Goal: Task Accomplishment & Management: Manage account settings

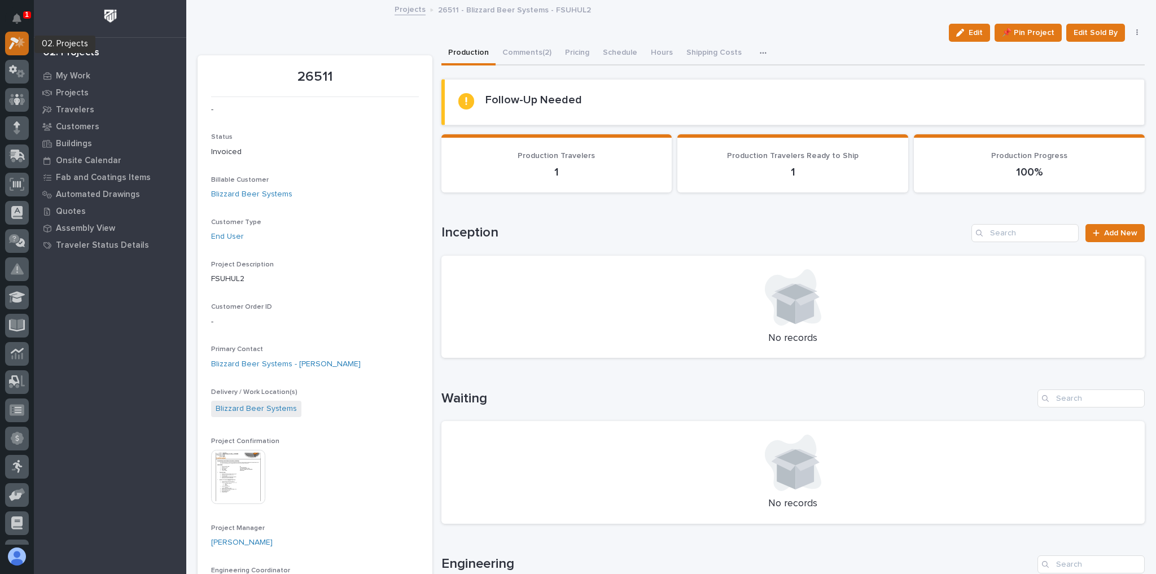
click at [25, 46] on div at bounding box center [17, 44] width 24 height 24
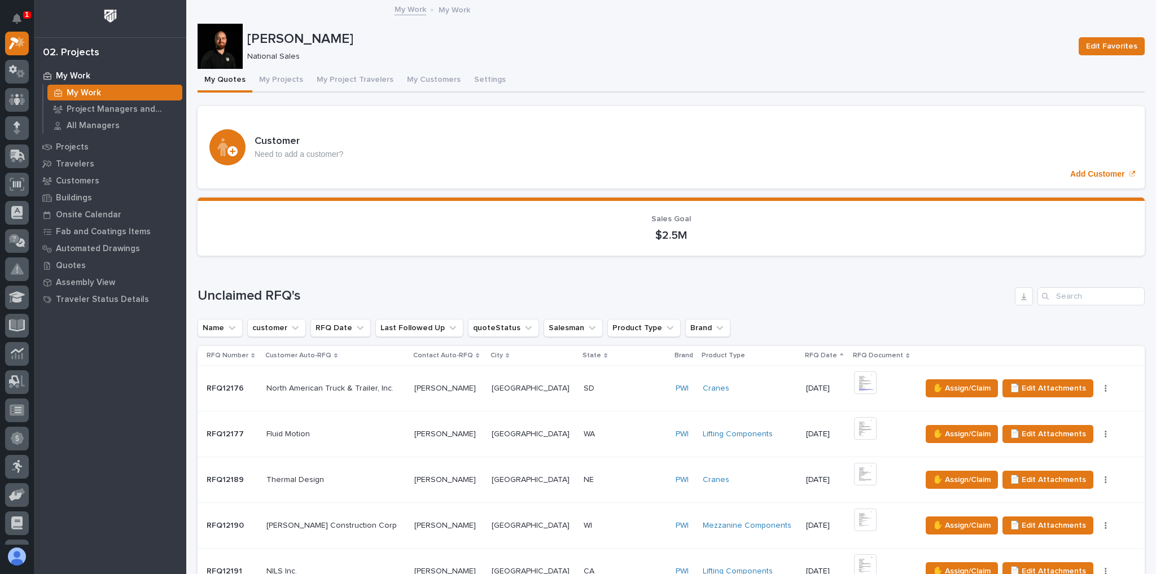
scroll to position [181, 0]
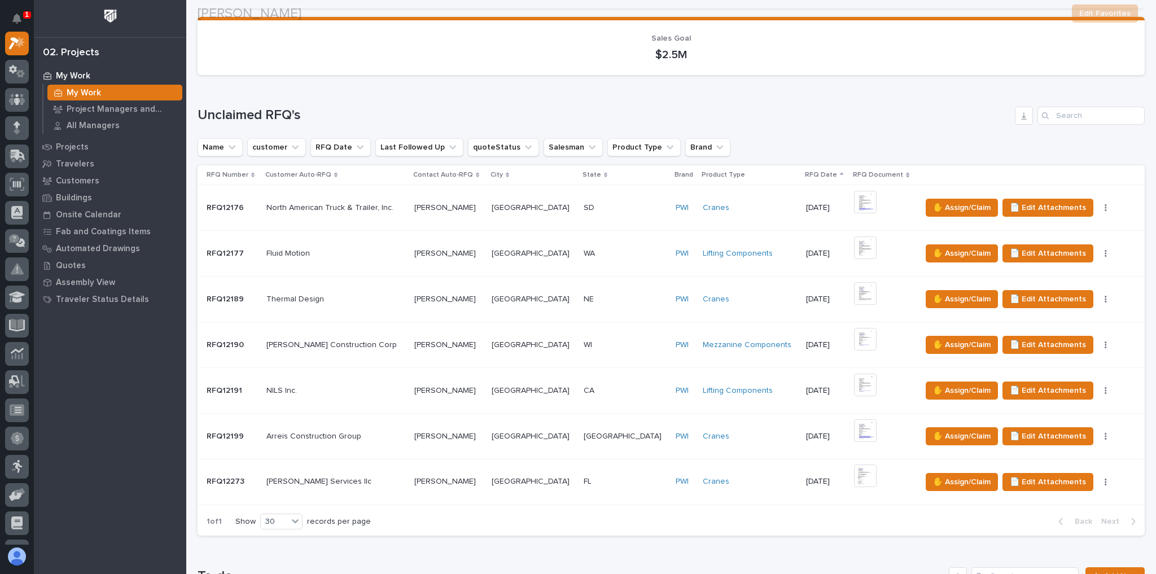
click at [387, 472] on div "[PERSON_NAME] Services llc [PERSON_NAME] Services llc" at bounding box center [335, 481] width 139 height 19
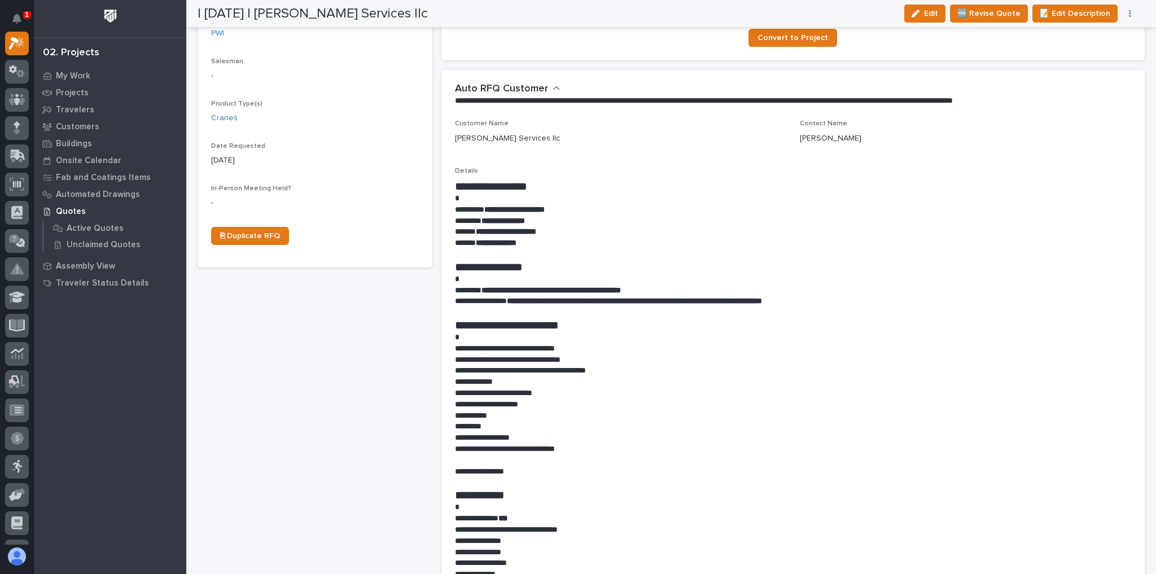
scroll to position [406, 0]
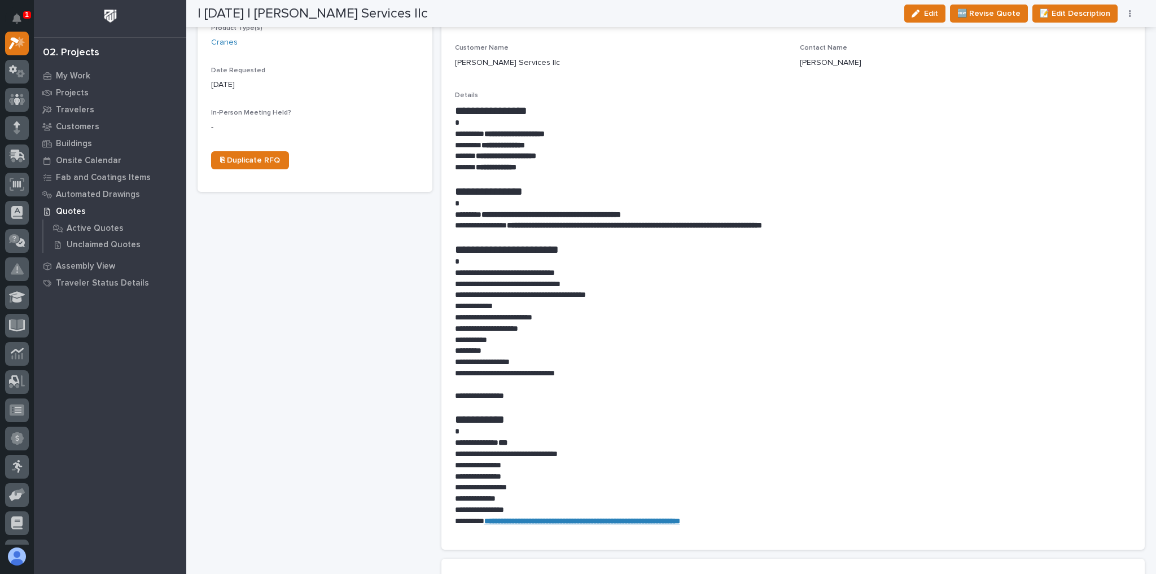
click at [1130, 14] on icon "button" at bounding box center [1130, 13] width 2 height 7
click at [1060, 65] on span "✋ Assign/Claim" at bounding box center [1067, 72] width 58 height 14
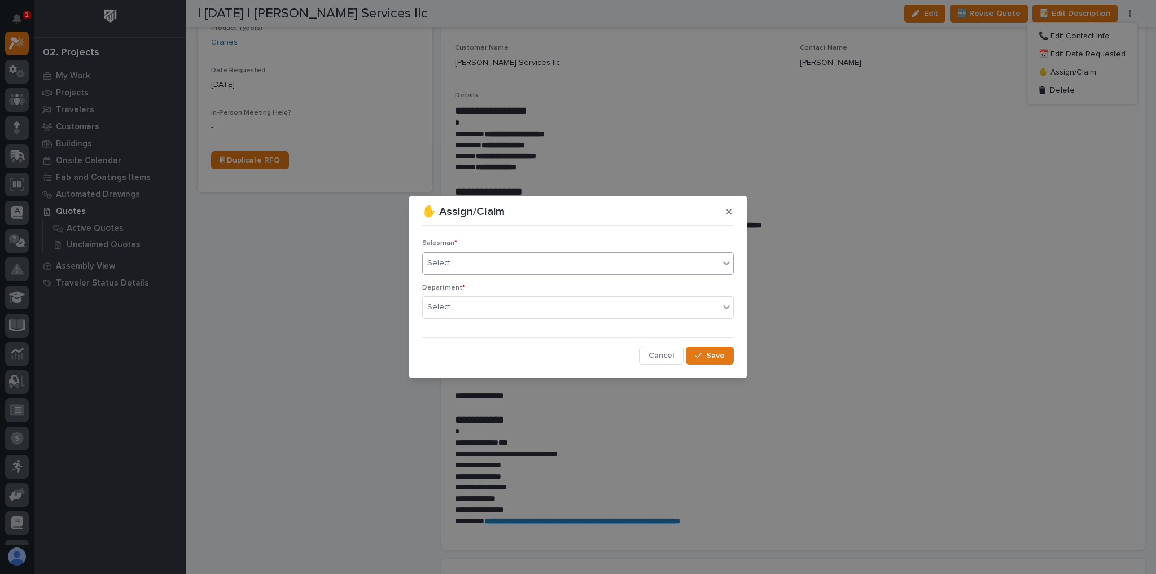
click at [479, 262] on div "Select..." at bounding box center [571, 263] width 296 height 19
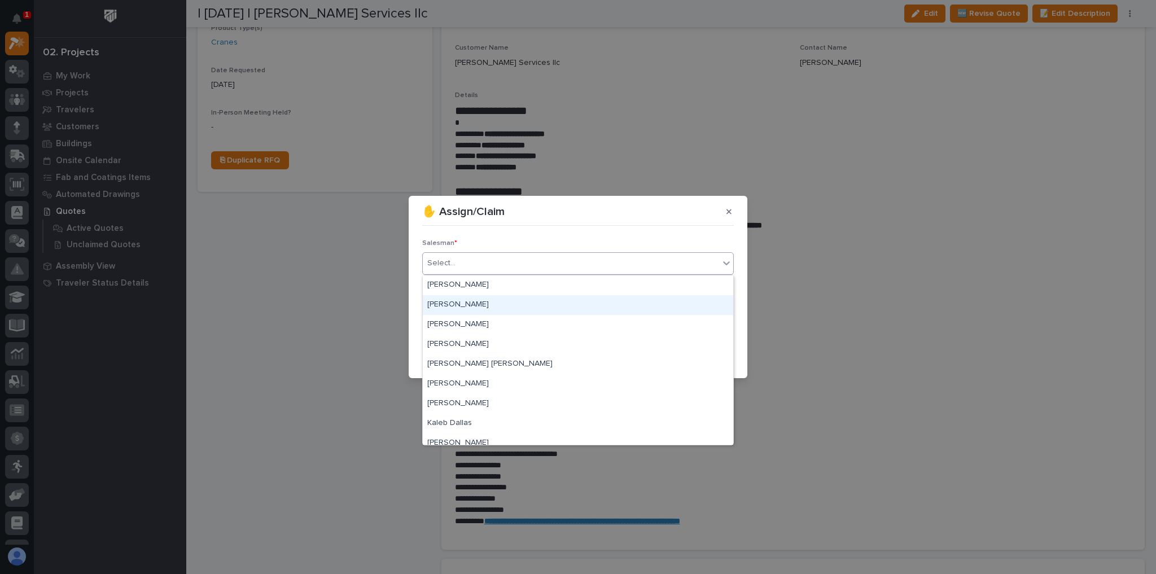
scroll to position [245, 0]
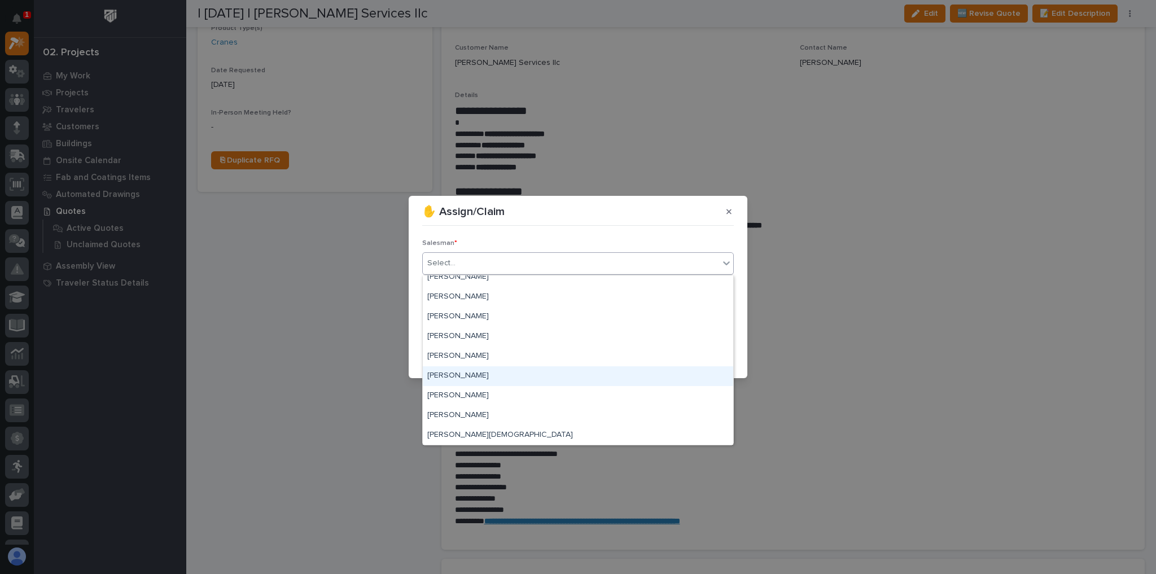
click at [488, 371] on div "[PERSON_NAME]" at bounding box center [578, 376] width 310 height 20
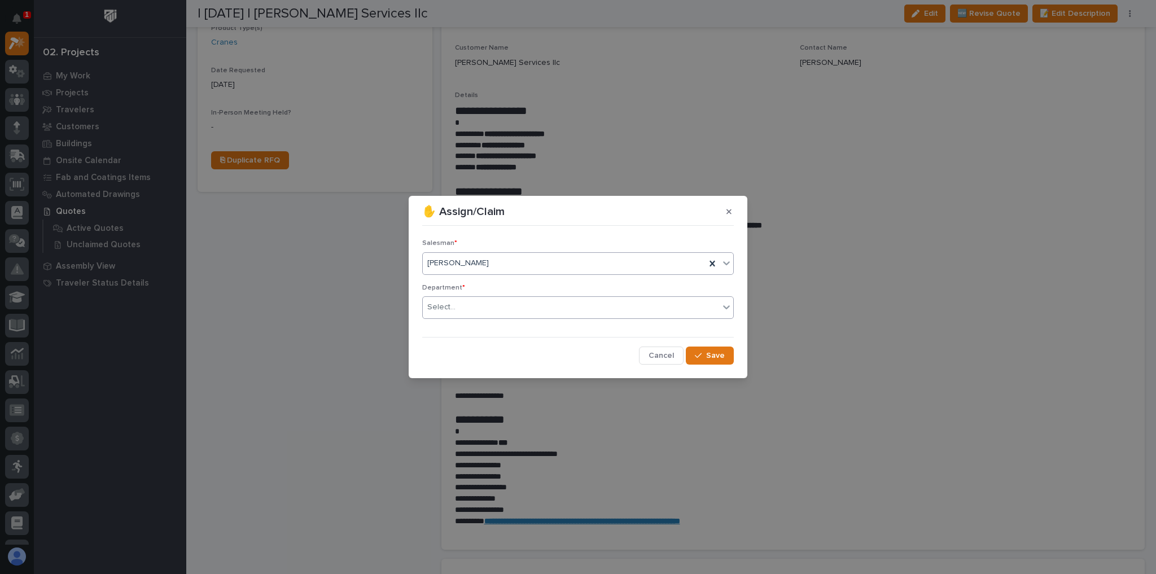
click at [482, 305] on div "Select..." at bounding box center [571, 307] width 296 height 19
click at [495, 326] on div "National Sales" at bounding box center [578, 329] width 310 height 20
click at [728, 346] on div "Salesman * [PERSON_NAME] Department * option National Sales, selected. 0 result…" at bounding box center [577, 297] width 311 height 134
click at [718, 355] on span "Save" at bounding box center [715, 355] width 19 height 10
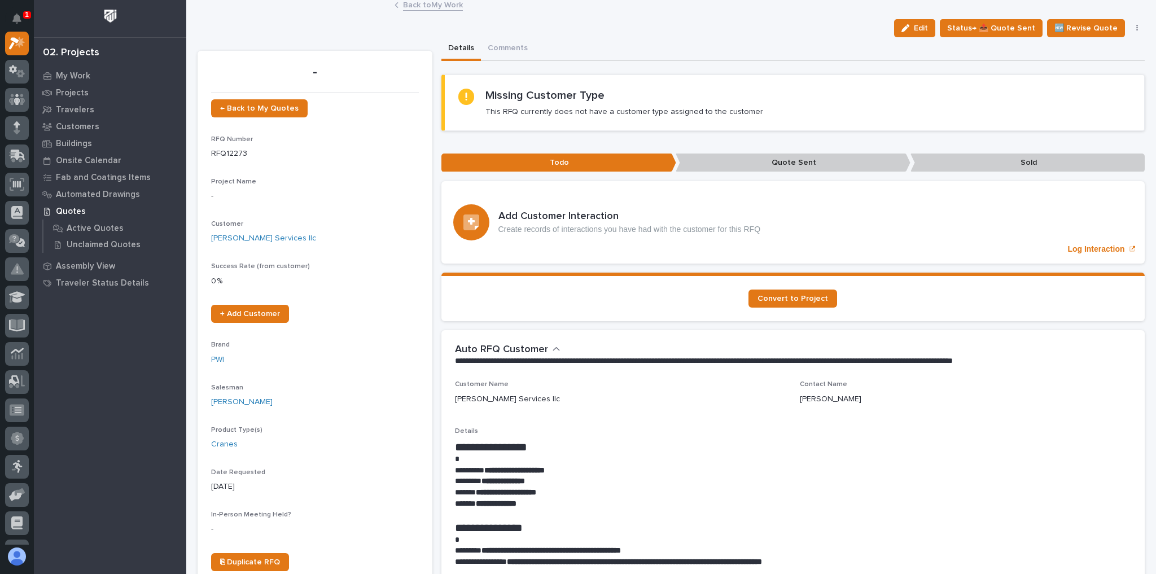
scroll to position [0, 0]
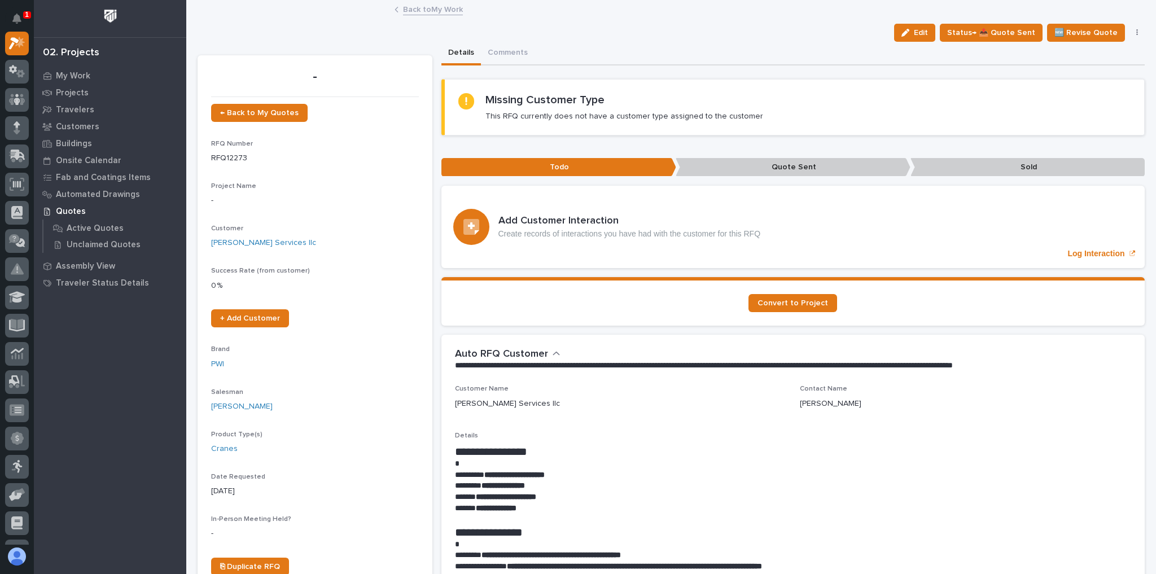
click at [445, 12] on link "Back to My Work" at bounding box center [433, 8] width 60 height 13
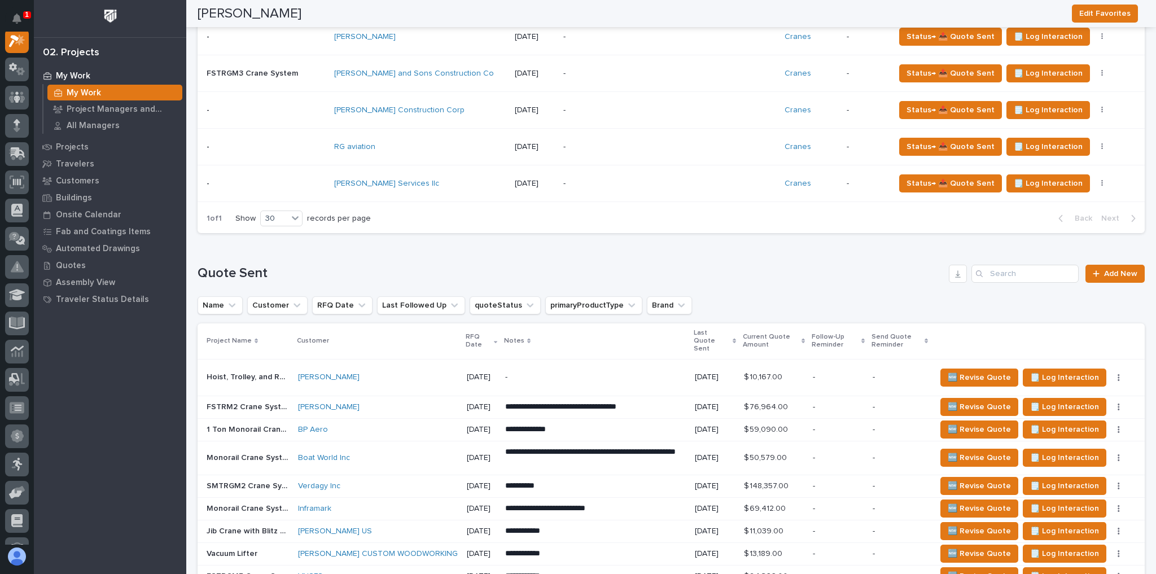
scroll to position [587, 0]
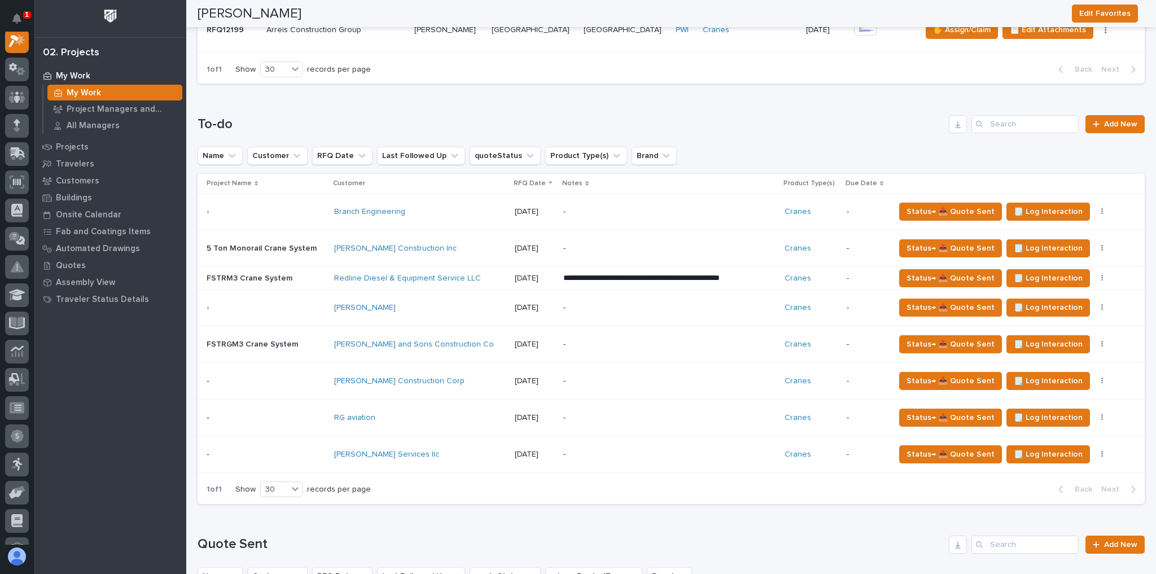
click at [425, 207] on div "Branch Engineering" at bounding box center [420, 212] width 172 height 10
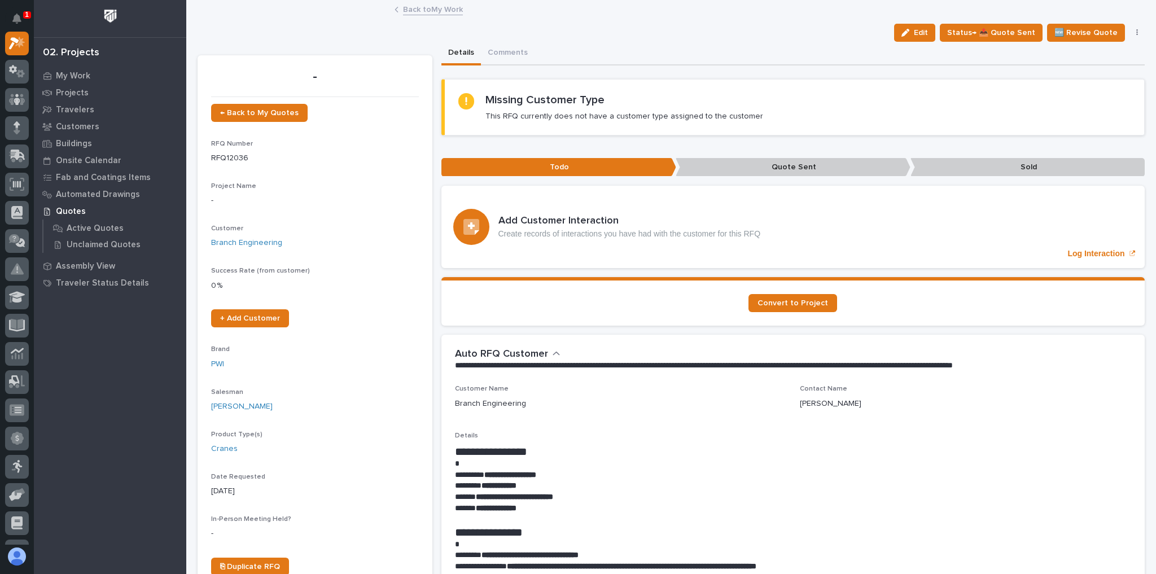
click at [423, 12] on link "Back to My Work" at bounding box center [433, 8] width 60 height 13
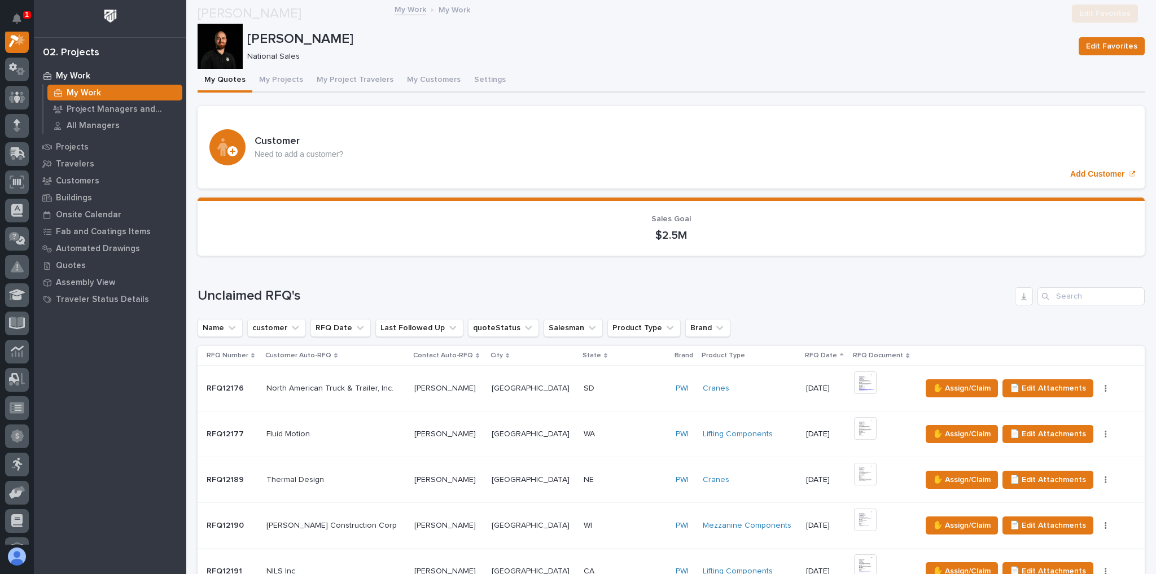
scroll to position [497, 0]
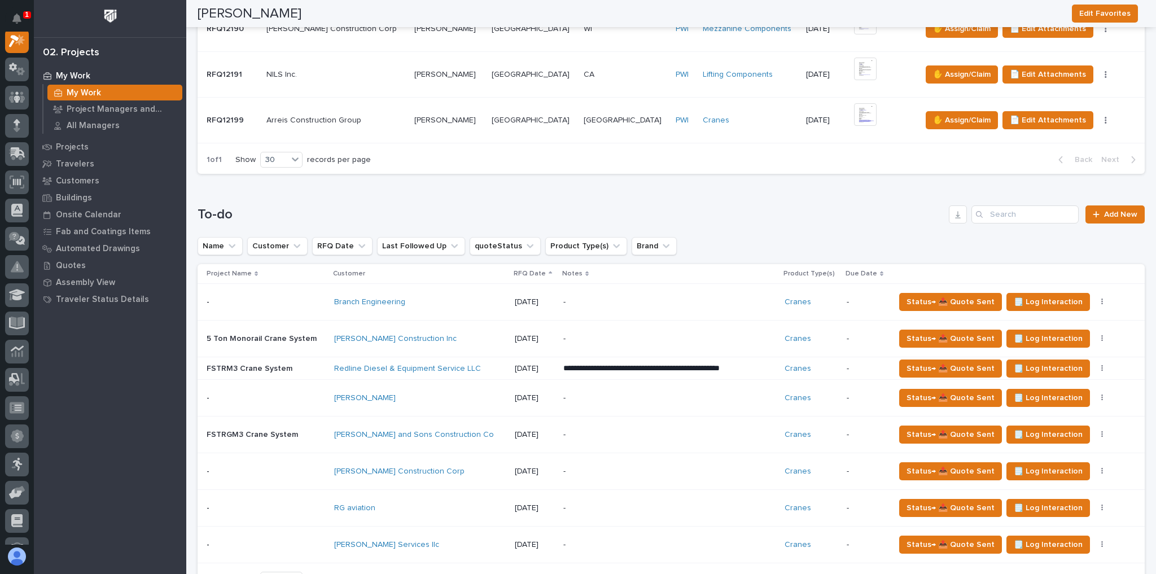
click at [611, 298] on p "-" at bounding box center [661, 302] width 197 height 10
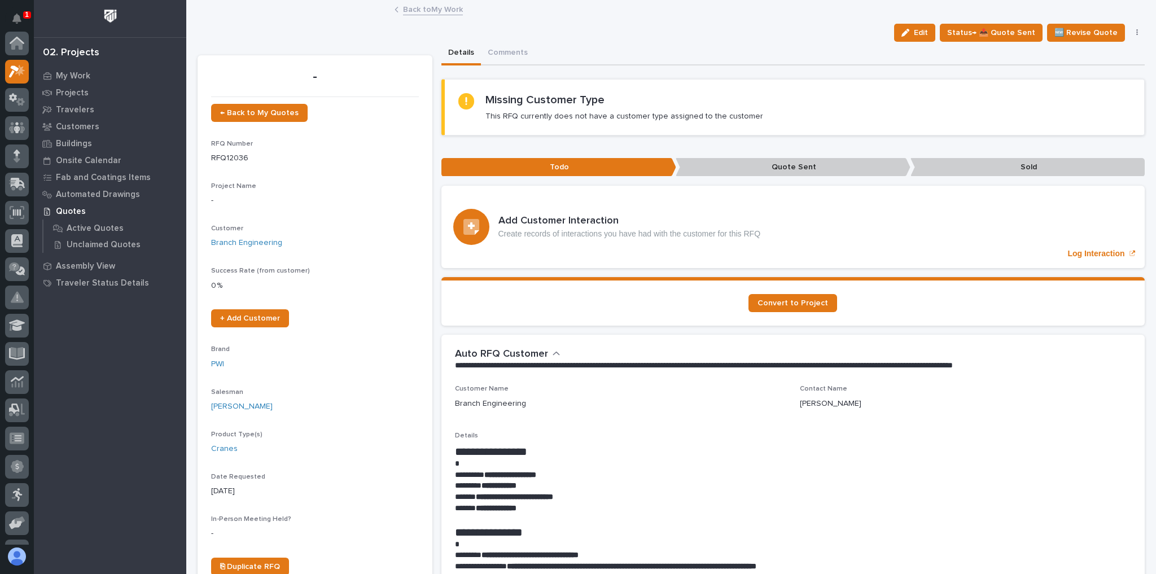
scroll to position [28, 0]
click at [925, 33] on span "Edit" at bounding box center [921, 33] width 14 height 10
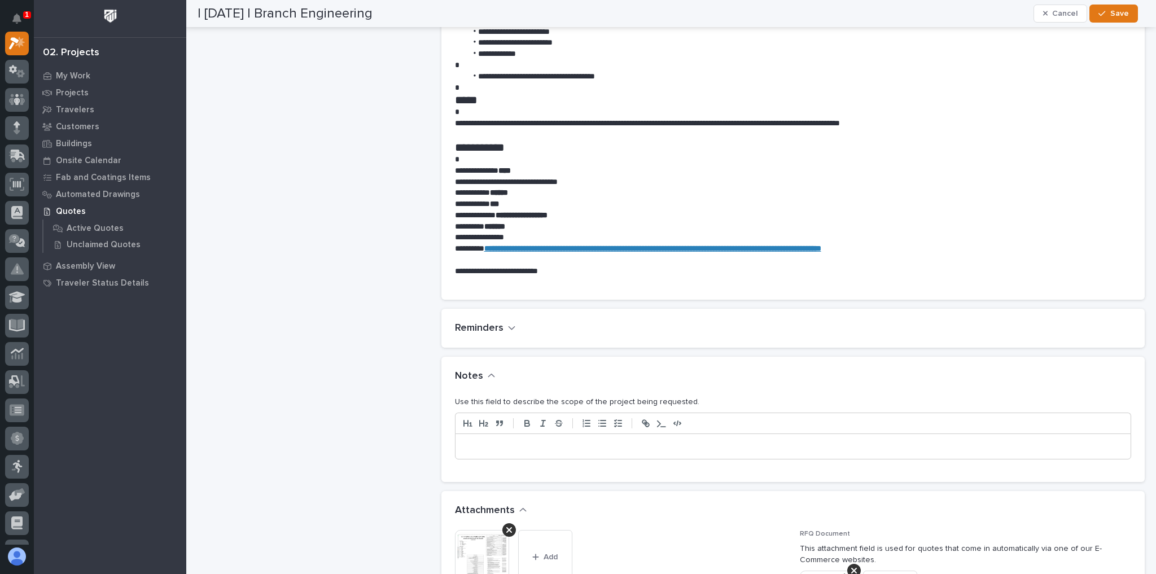
scroll to position [813, 0]
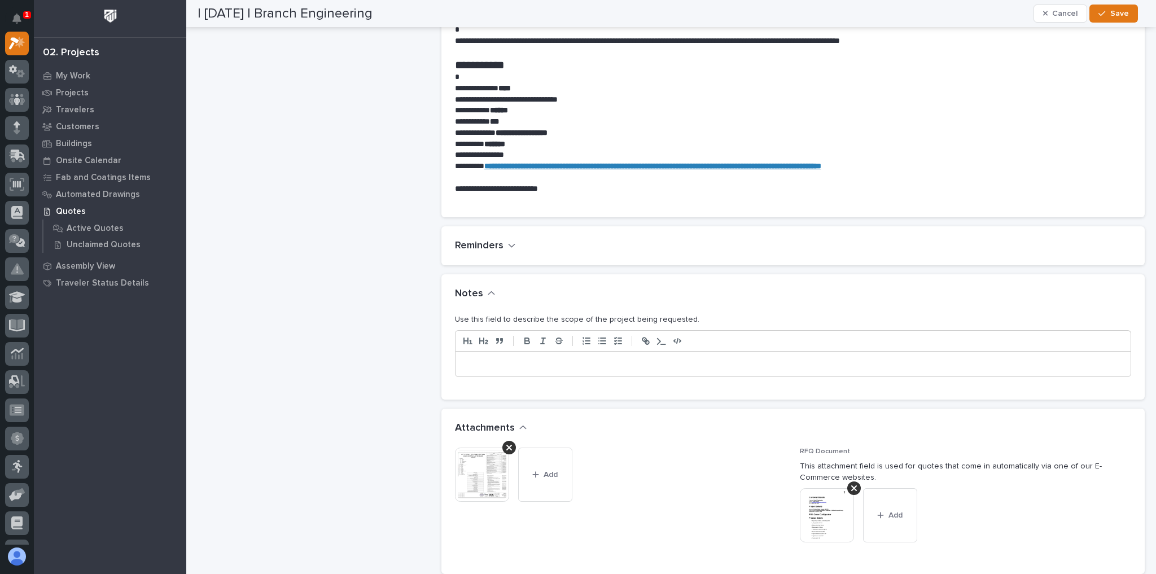
click at [511, 357] on div at bounding box center [792, 364] width 675 height 25
click at [1123, 20] on button "Save" at bounding box center [1113, 14] width 48 height 18
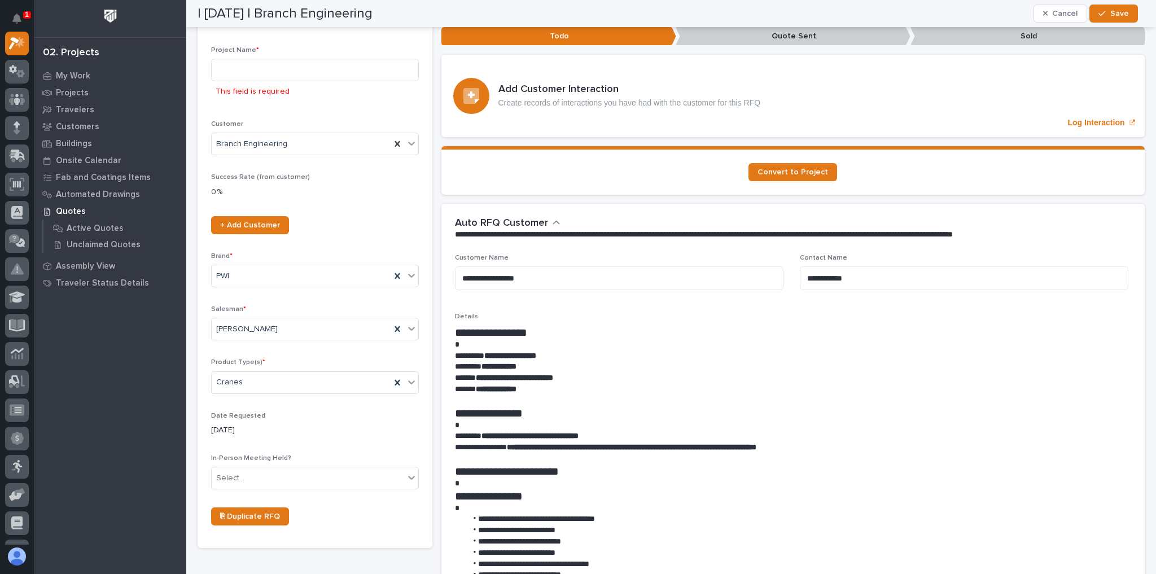
scroll to position [96, 0]
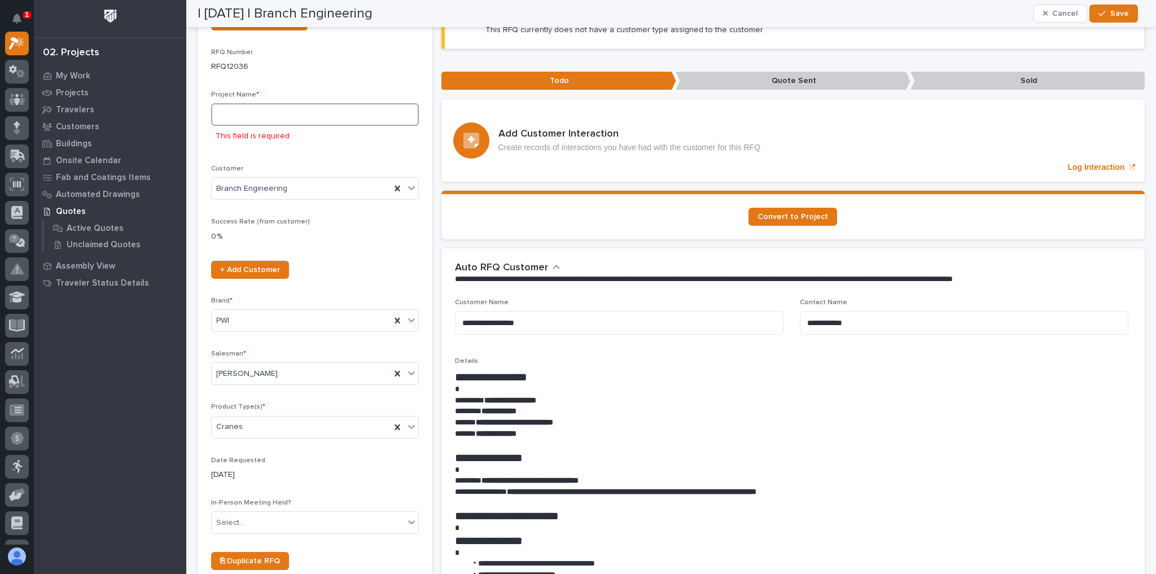
click at [292, 113] on input at bounding box center [315, 114] width 208 height 23
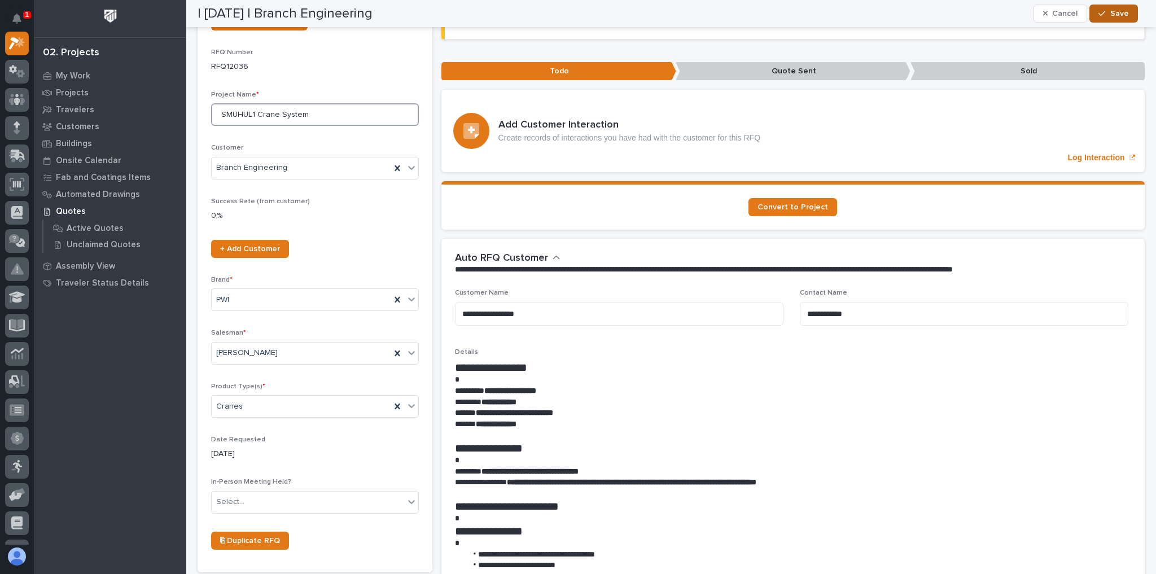
type input "SMUHUL1 Crane System"
click at [1111, 17] on span "Save" at bounding box center [1119, 13] width 19 height 10
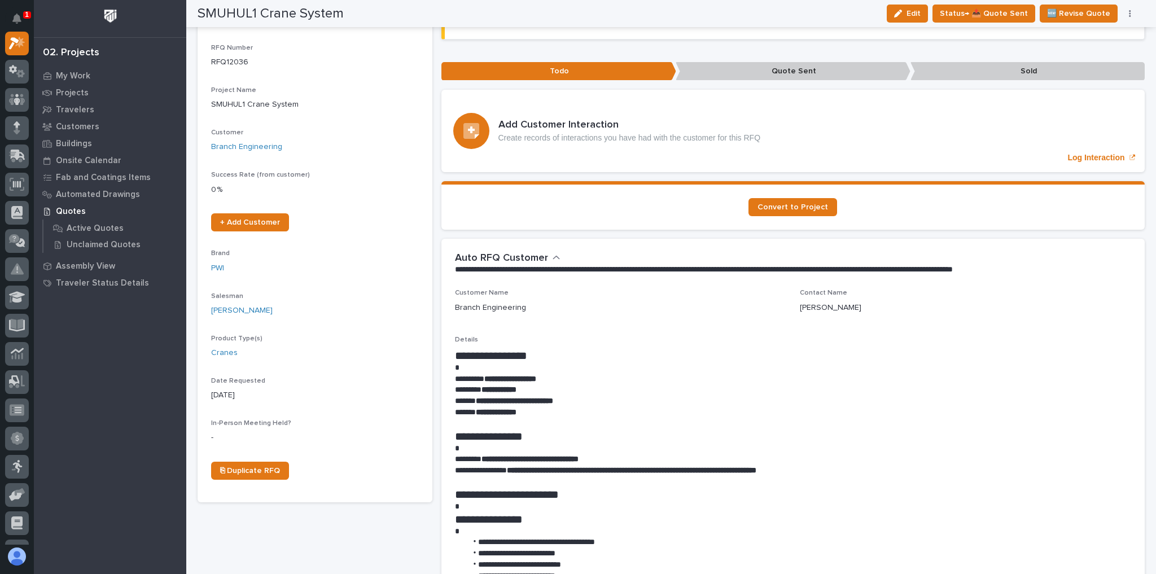
scroll to position [0, 0]
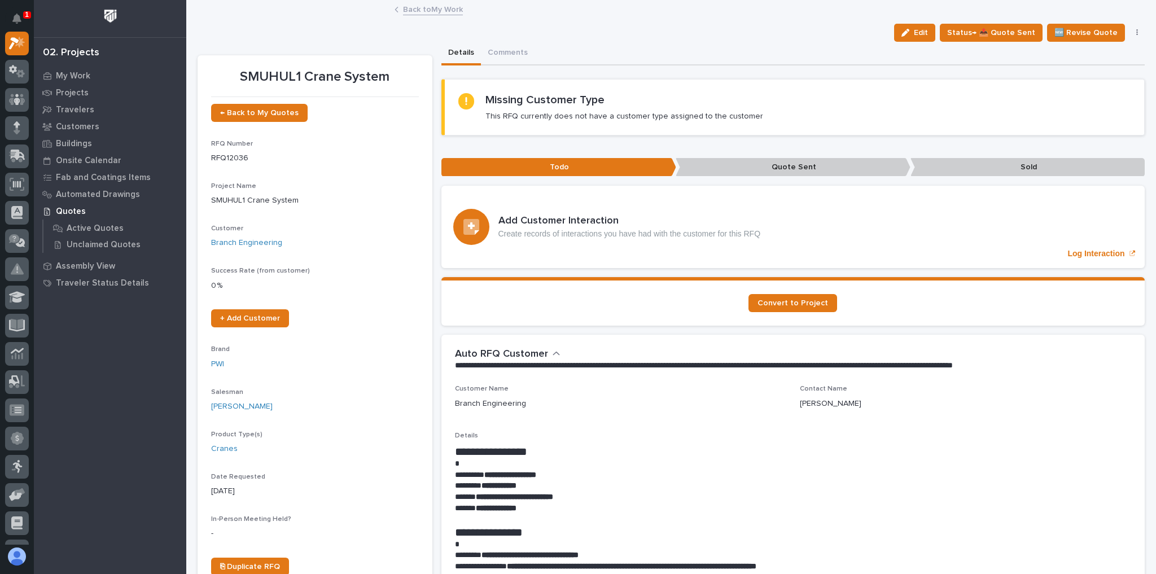
click at [407, 10] on link "Back to My Work" at bounding box center [433, 8] width 60 height 13
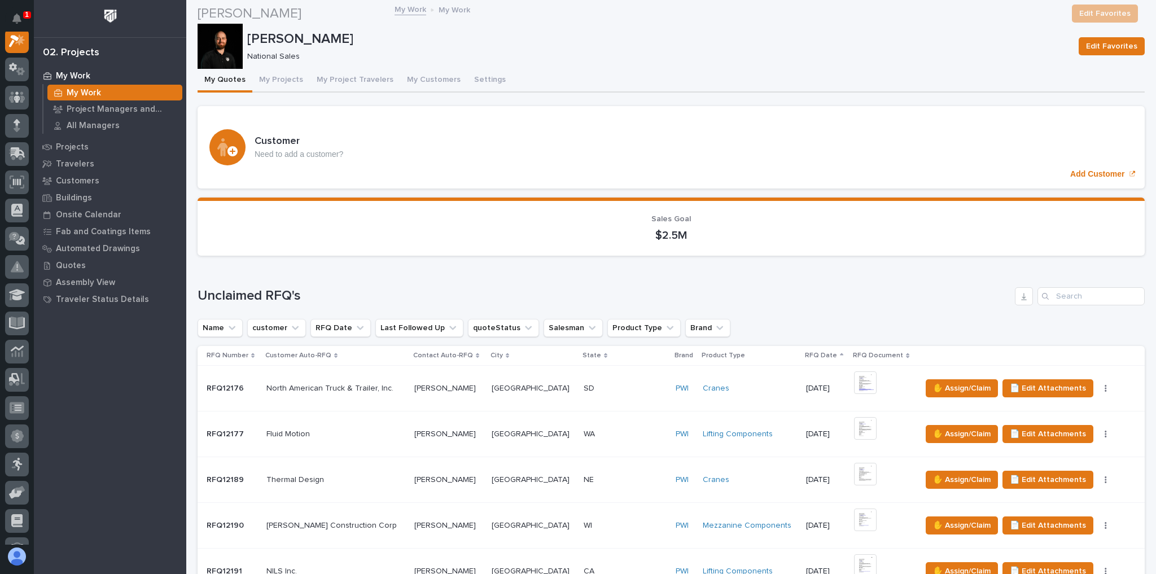
scroll to position [316, 0]
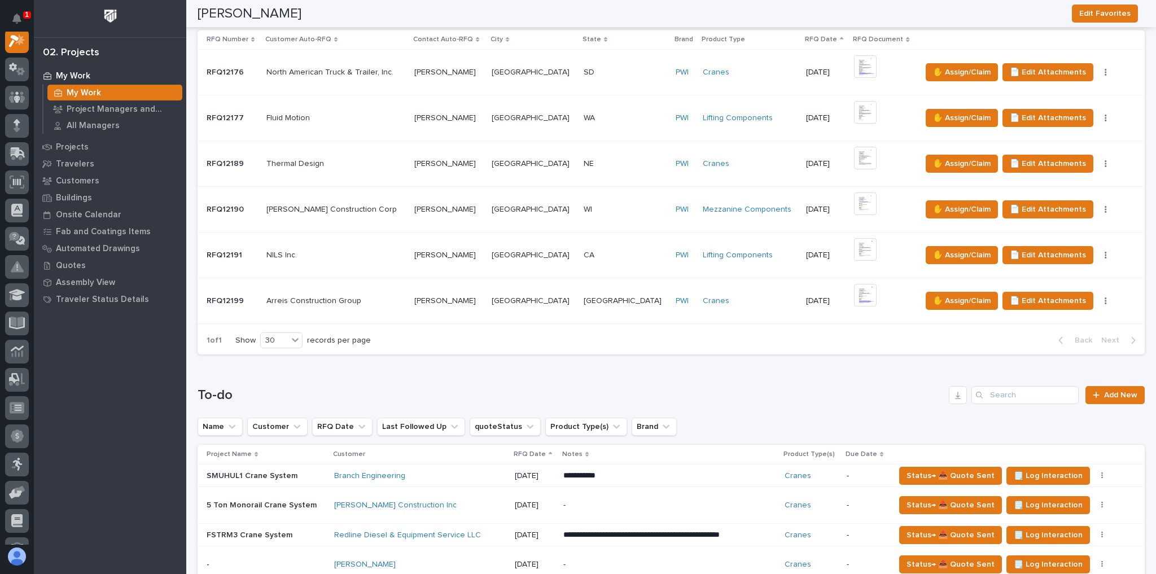
click at [393, 296] on p at bounding box center [335, 301] width 139 height 10
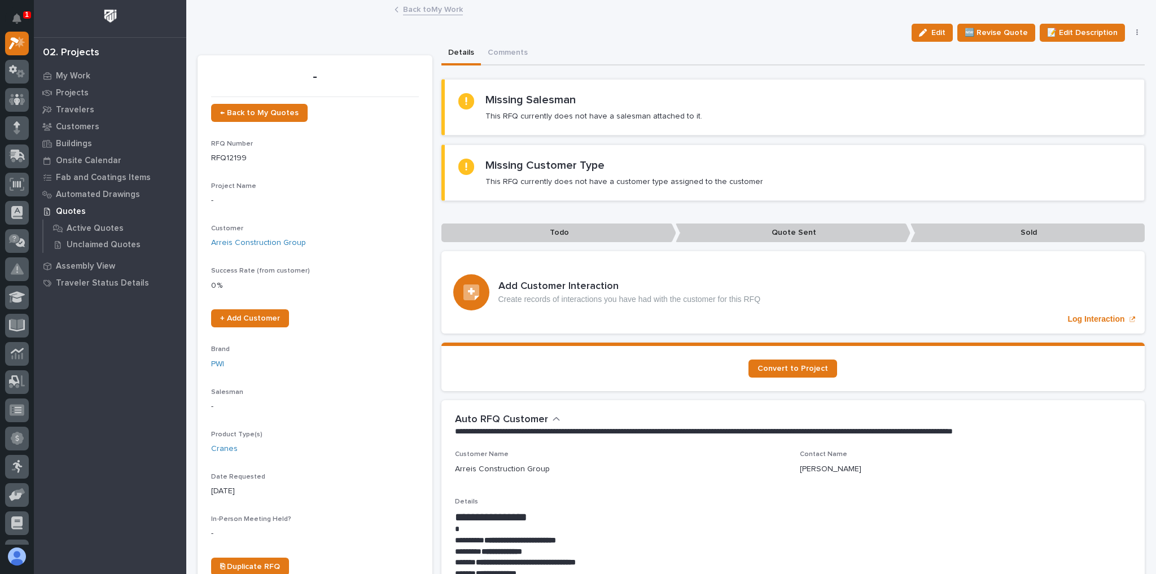
click at [416, 8] on link "Back to My Work" at bounding box center [433, 8] width 60 height 13
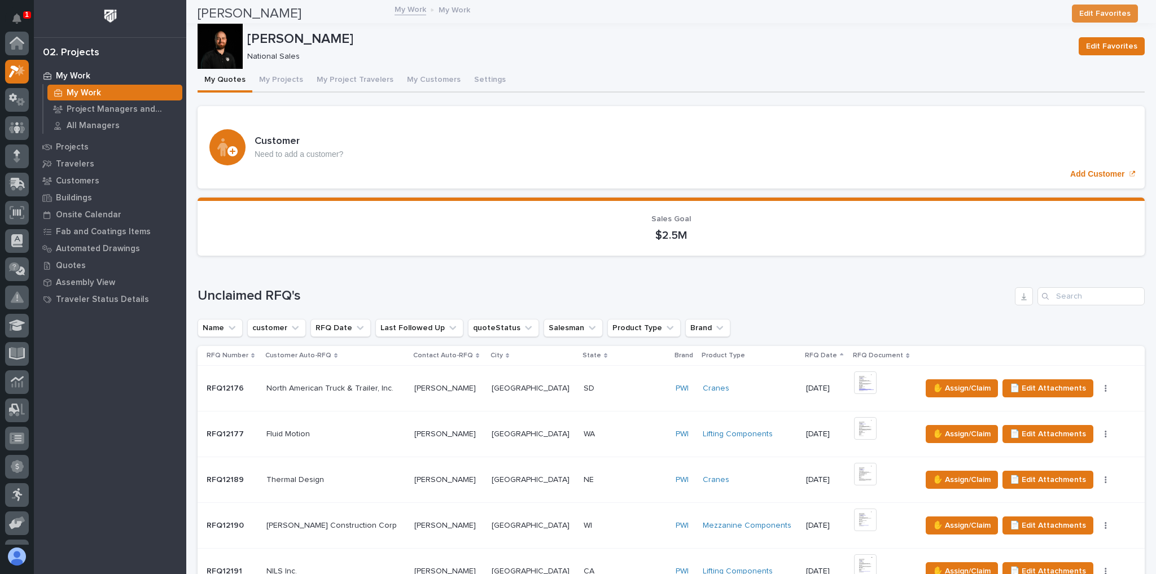
scroll to position [497, 0]
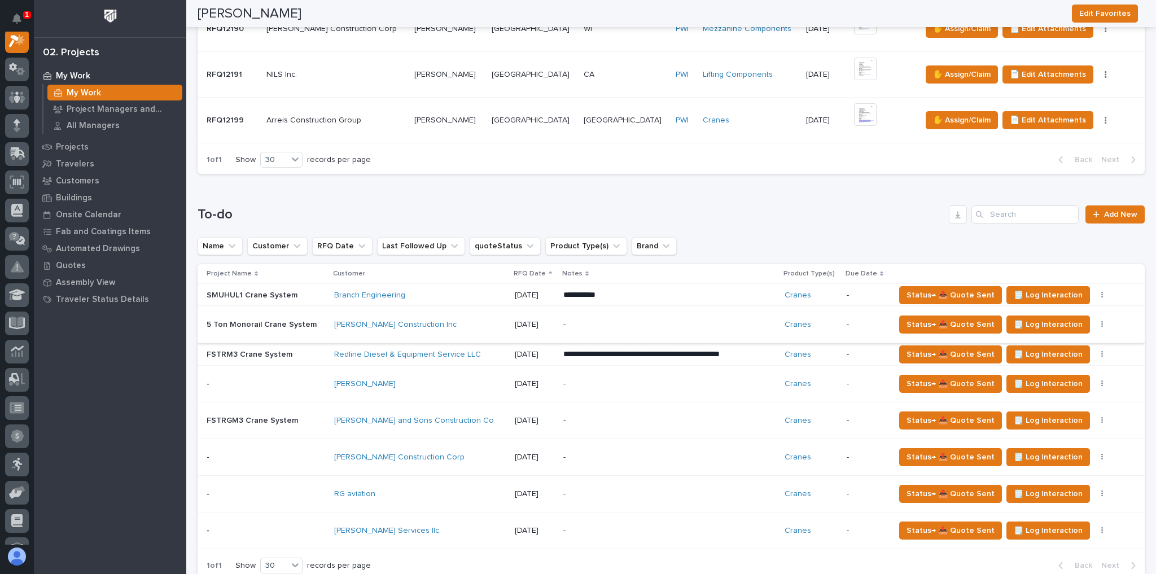
click at [1094, 323] on button "button" at bounding box center [1102, 325] width 16 height 8
click at [1041, 378] on span "Status→ ⏳ Inactive" at bounding box center [1037, 383] width 69 height 14
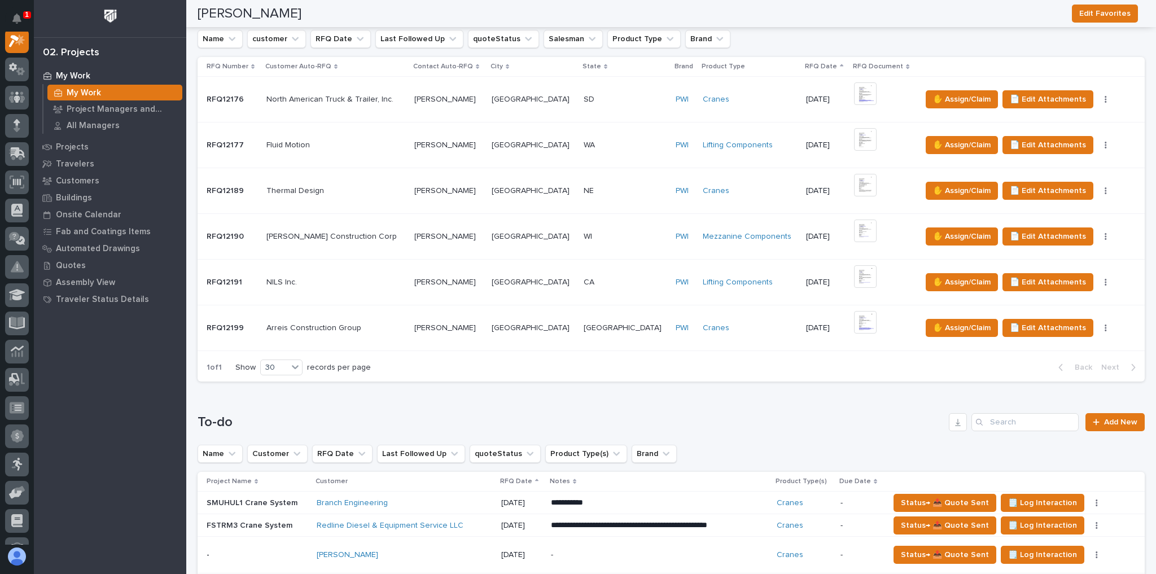
scroll to position [135, 0]
